Goal: Task Accomplishment & Management: Manage account settings

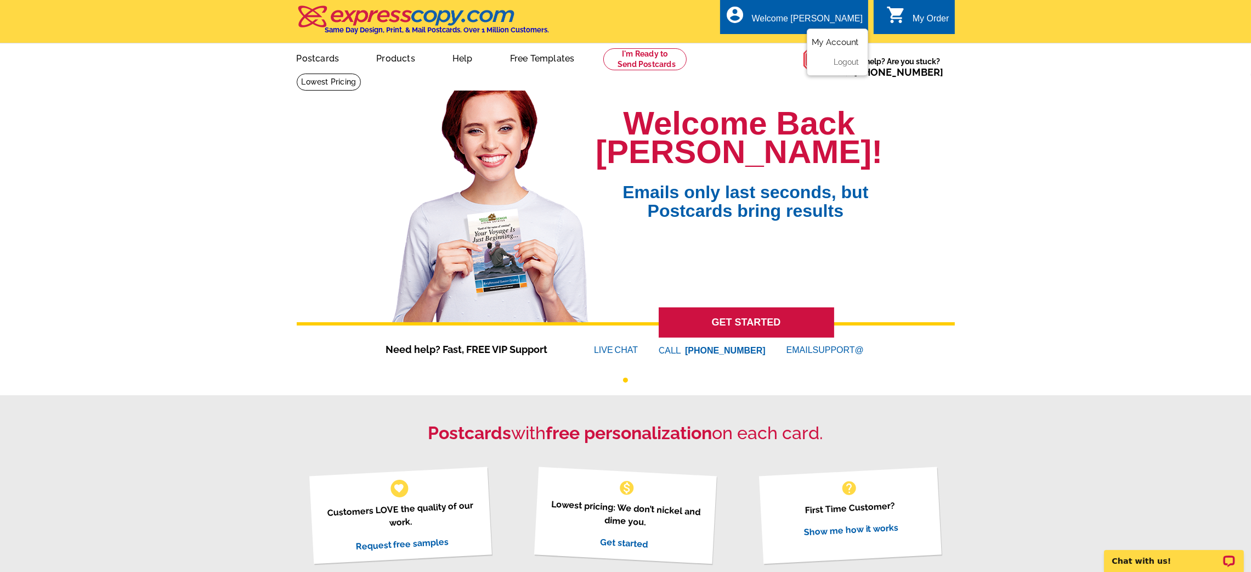
click at [839, 45] on link "My Account" at bounding box center [835, 42] width 47 height 10
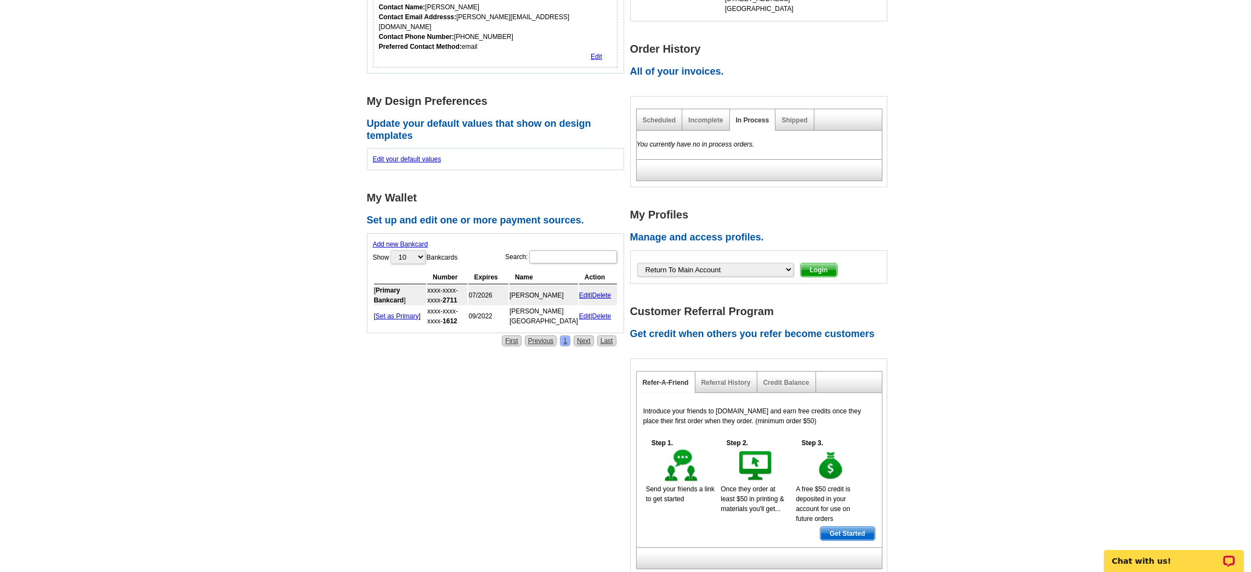
scroll to position [278, 0]
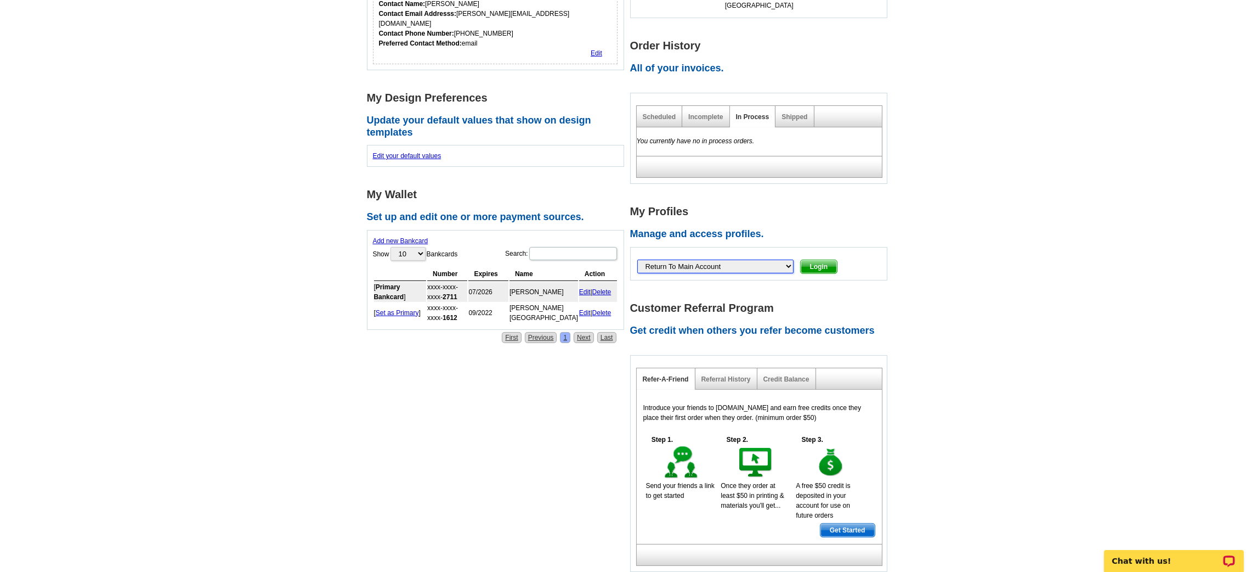
click at [715, 264] on select "Return To Main Account Adam-Anderson, Allyson Adams, David Aeschliman, Carolyn …" at bounding box center [715, 266] width 156 height 14
select select "39349377"
click at [637, 259] on select "Return To Main Account Adam-Anderson, Allyson Adams, David Aeschliman, Carolyn …" at bounding box center [715, 266] width 156 height 14
click at [801, 265] on span "Login" at bounding box center [819, 266] width 37 height 13
